Goal: Find specific page/section: Find specific page/section

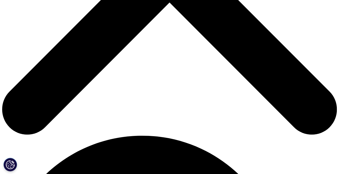
scroll to position [208, 0]
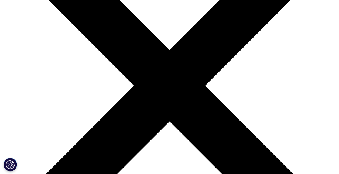
scroll to position [90, 0]
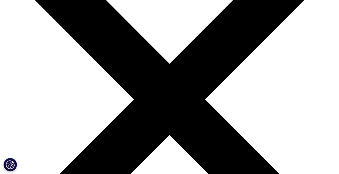
scroll to position [74, 0]
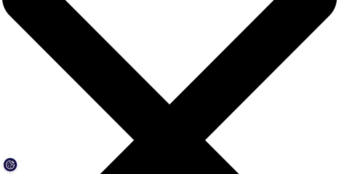
scroll to position [33, 0]
